Goal: Task Accomplishment & Management: Manage account settings

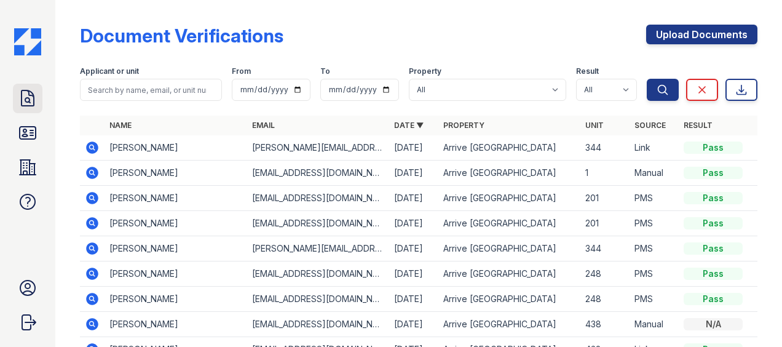
click at [26, 97] on icon at bounding box center [28, 99] width 20 height 20
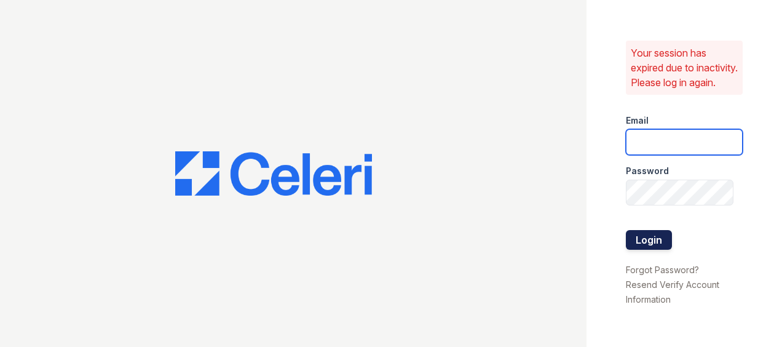
type input "Kschwartz@trinity-pm.com"
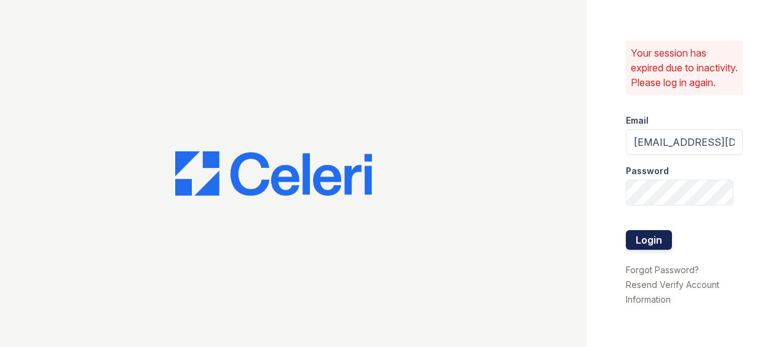
click at [648, 245] on button "Login" at bounding box center [649, 240] width 46 height 20
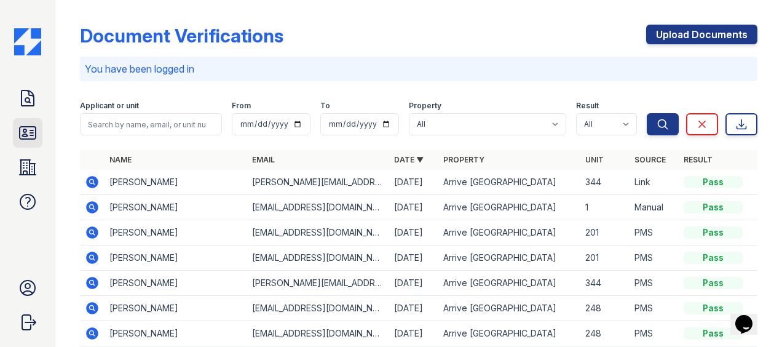
click at [27, 130] on icon at bounding box center [28, 133] width 20 height 20
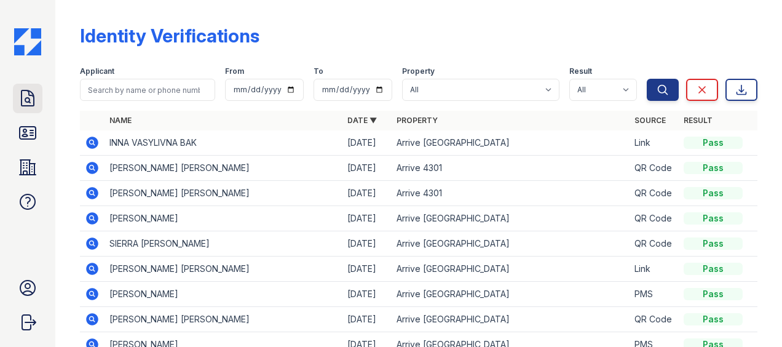
click at [25, 98] on icon at bounding box center [28, 99] width 20 height 20
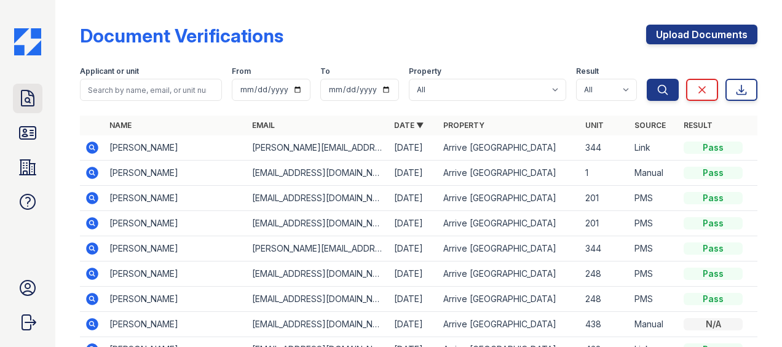
click at [26, 95] on icon at bounding box center [28, 99] width 20 height 20
click at [28, 134] on icon at bounding box center [28, 133] width 20 height 20
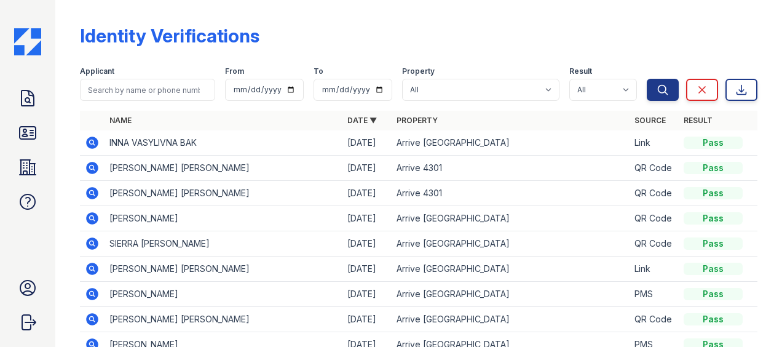
click at [28, 134] on icon at bounding box center [28, 133] width 20 height 20
